Goal: Task Accomplishment & Management: Use online tool/utility

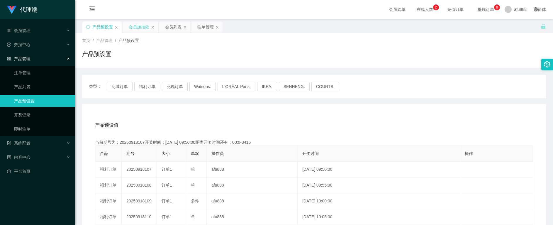
click at [134, 26] on div "会员加扣款" at bounding box center [139, 26] width 21 height 11
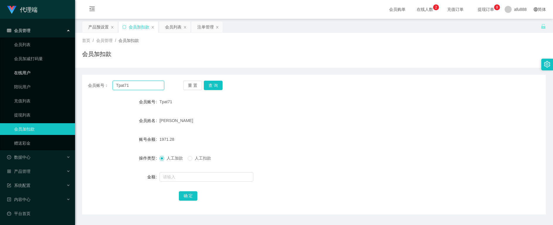
drag, startPoint x: 138, startPoint y: 85, endPoint x: 42, endPoint y: 77, distance: 96.1
click at [46, 79] on section "代理端 会员管理 会员列表 会员加减打码量 在线用户 陪玩用户 充值列表 提现列表 会员加扣款 赠送彩金 数据中心 员工统计 团队统计 产品管理 注单管理 产…" at bounding box center [276, 120] width 553 height 241
paste input "8645588"
type input "86455881"
click at [211, 85] on button "查 询" at bounding box center [213, 85] width 19 height 9
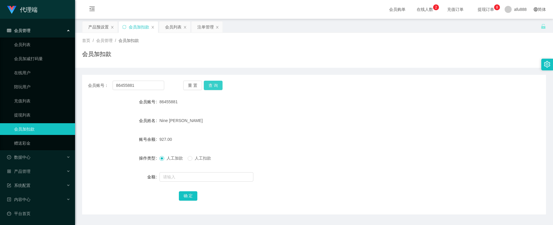
click at [211, 86] on button "查 询" at bounding box center [213, 85] width 19 height 9
click at [171, 28] on div "会员列表" at bounding box center [173, 26] width 16 height 11
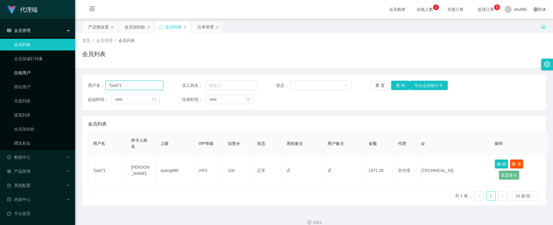
drag, startPoint x: 147, startPoint y: 84, endPoint x: 98, endPoint y: 71, distance: 50.0
click at [50, 76] on section "代理端 会员管理 会员列表 会员加减打码量 在线用户 陪玩用户 充值列表 提现列表 会员加扣款 赠送彩金 数据中心 员工统计 团队统计 产品管理 注单管理 产…" at bounding box center [276, 116] width 553 height 232
paste input "8645588"
type input "86455881"
click at [398, 84] on button "查 询" at bounding box center [400, 85] width 19 height 9
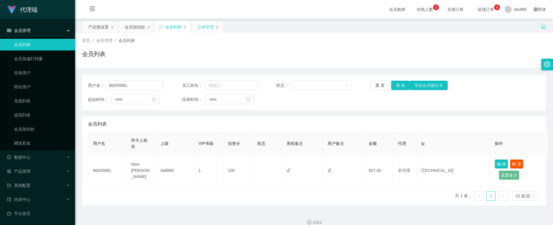
click at [196, 29] on div "注单管理" at bounding box center [206, 26] width 31 height 11
click at [200, 25] on div "注单管理" at bounding box center [205, 26] width 16 height 11
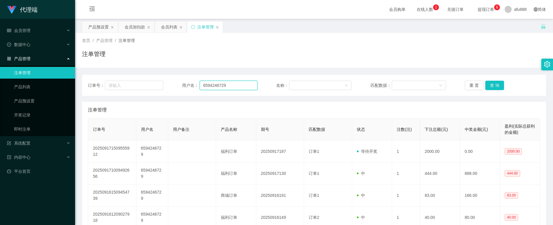
drag, startPoint x: 232, startPoint y: 81, endPoint x: 125, endPoint y: 79, distance: 107.0
click at [125, 79] on div "订单号： 用户名： 6594246729 名称： 匹配数据： 重 置 查 询" at bounding box center [314, 85] width 464 height 21
paste input "86455881"
type input "86455881"
click at [495, 85] on button "查 询" at bounding box center [494, 85] width 19 height 9
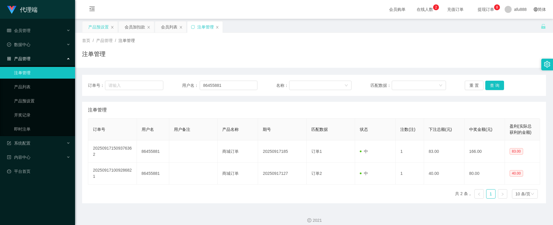
click at [93, 30] on div "产品预设置" at bounding box center [98, 26] width 21 height 11
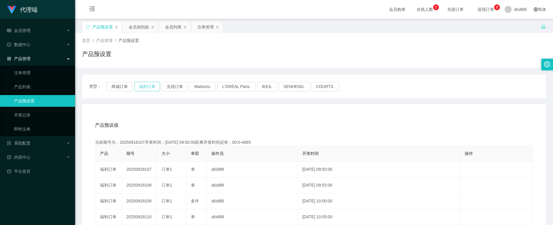
click at [150, 89] on button "福利订单" at bounding box center [147, 86] width 26 height 9
click at [131, 28] on div "会员加扣款" at bounding box center [139, 26] width 21 height 11
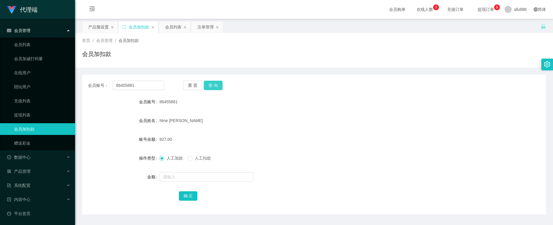
click at [210, 85] on button "查 询" at bounding box center [213, 85] width 19 height 9
click at [214, 81] on button "查 询" at bounding box center [213, 85] width 19 height 9
click at [212, 84] on button "查 询" at bounding box center [213, 85] width 19 height 9
click at [202, 28] on div "注单管理" at bounding box center [205, 26] width 16 height 11
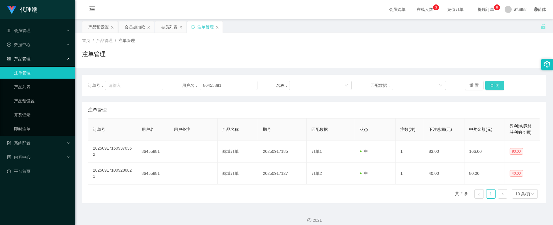
click at [491, 86] on button "查 询" at bounding box center [494, 85] width 19 height 9
click at [489, 88] on button "查 询" at bounding box center [494, 85] width 19 height 9
click at [129, 30] on div "会员加扣款" at bounding box center [135, 26] width 21 height 11
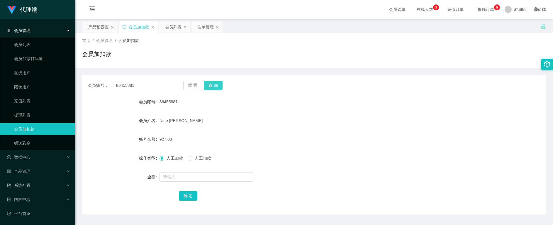
click at [213, 86] on button "查 询" at bounding box center [213, 85] width 19 height 9
click at [214, 86] on button "查 询" at bounding box center [213, 85] width 19 height 9
click at [212, 84] on button "查 询" at bounding box center [213, 85] width 19 height 9
click at [214, 87] on button "查 询" at bounding box center [213, 85] width 19 height 9
click at [211, 81] on button "查 询" at bounding box center [213, 85] width 19 height 9
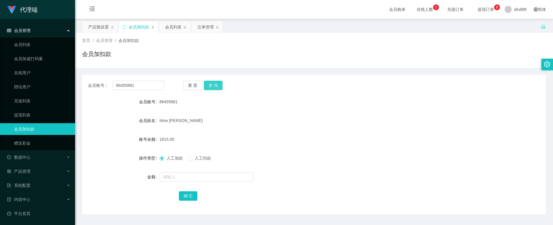
click at [209, 87] on button "查 询" at bounding box center [213, 85] width 19 height 9
